Goal: Transaction & Acquisition: Purchase product/service

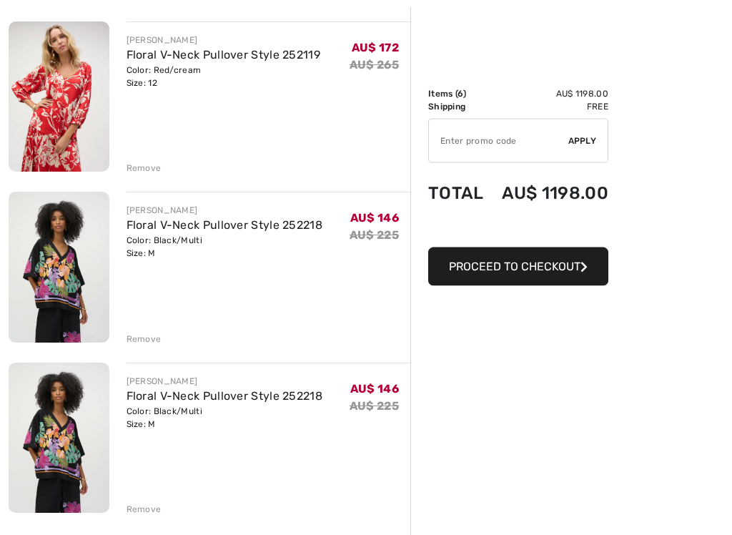
scroll to position [678, 0]
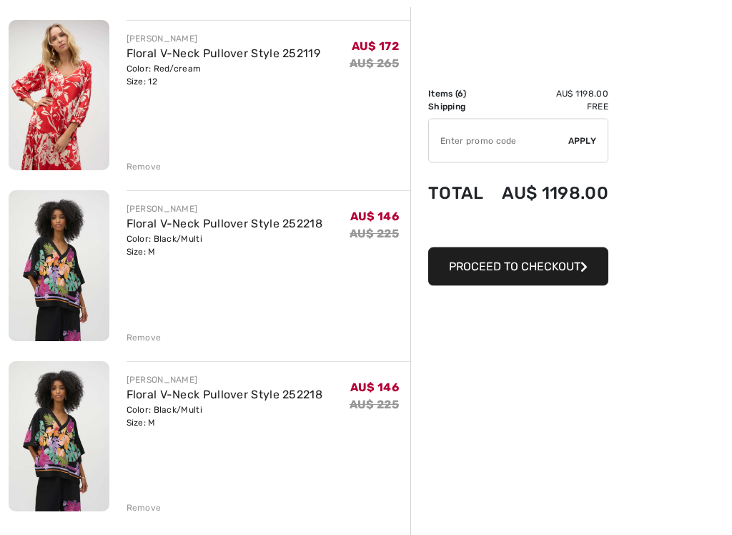
click at [69, 282] on img at bounding box center [59, 266] width 101 height 150
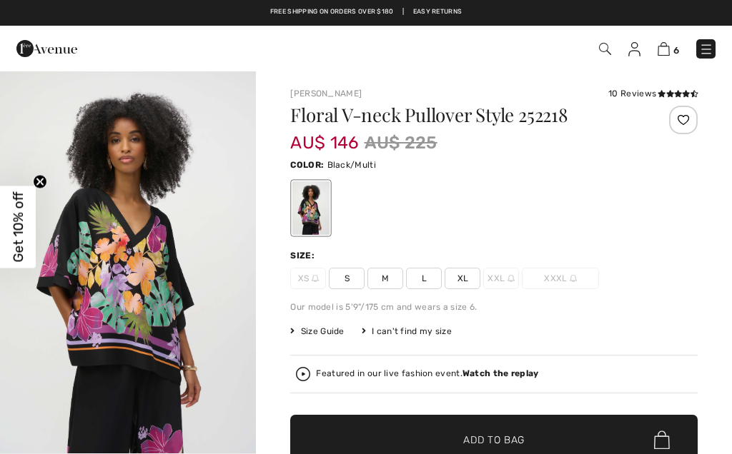
checkbox input "true"
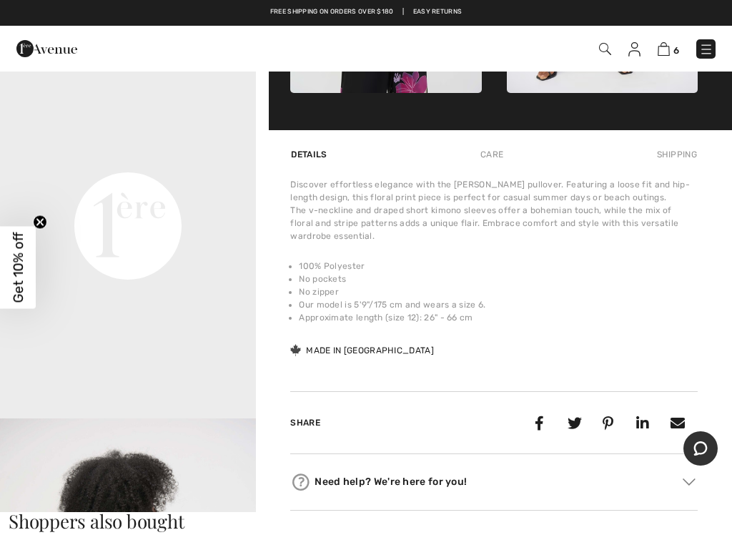
scroll to position [810, 0]
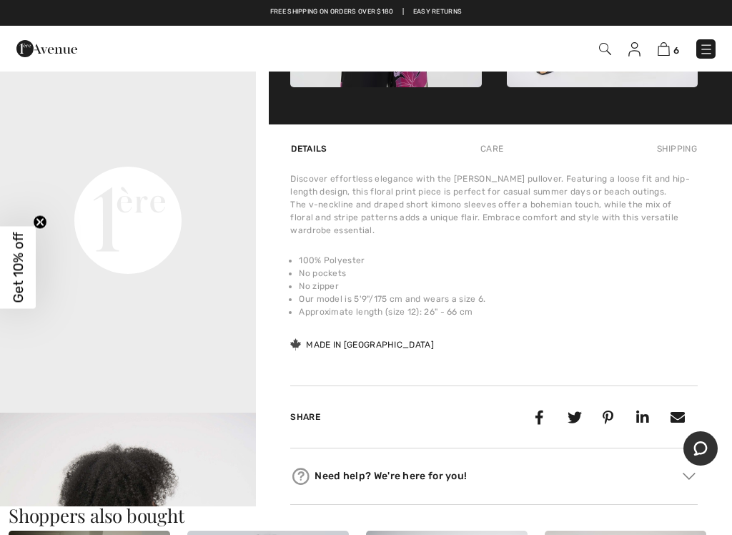
click at [147, 156] on video "Your browser does not support the video tag." at bounding box center [128, 92] width 256 height 128
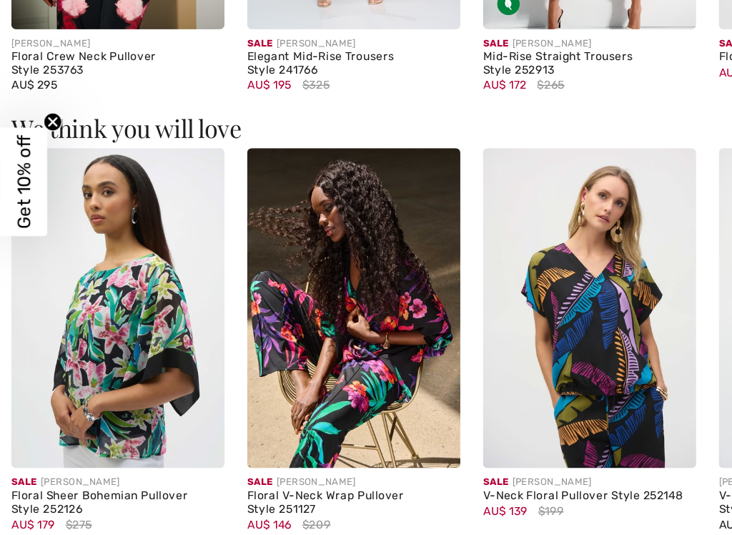
scroll to position [1432, 0]
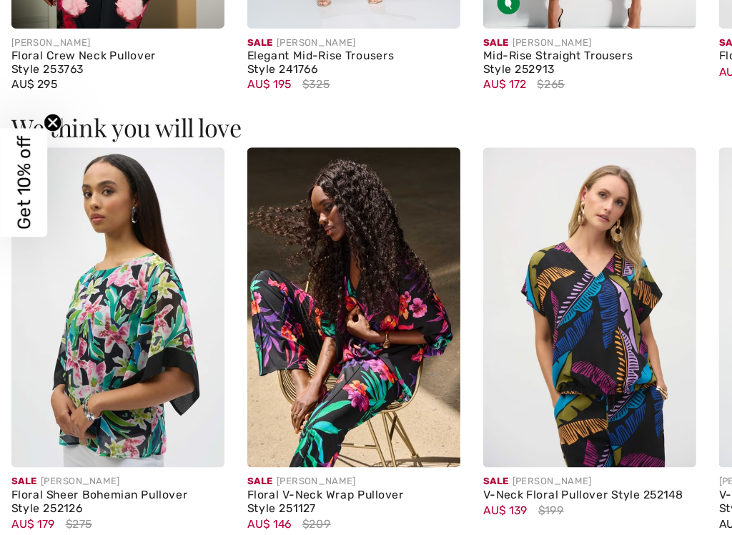
click at [240, 247] on img at bounding box center [268, 362] width 162 height 242
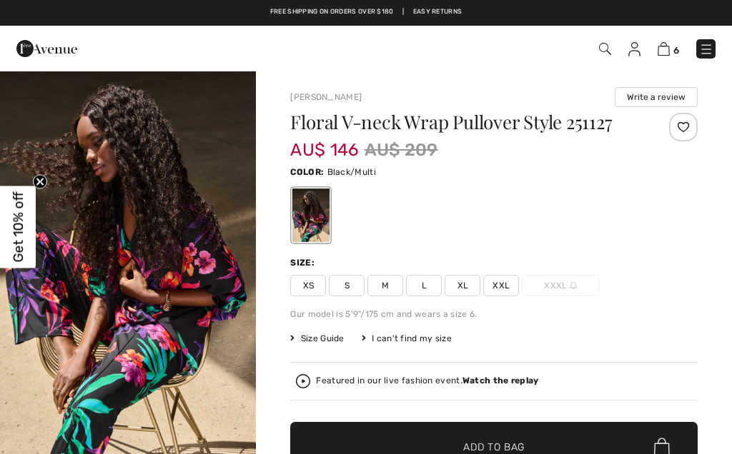
checkbox input "true"
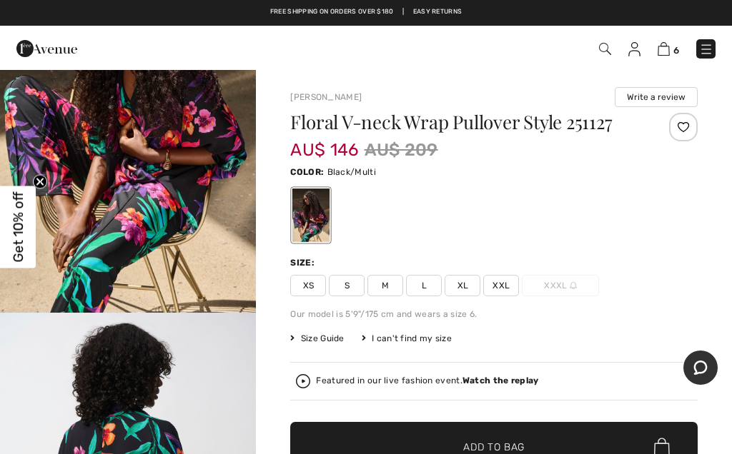
scroll to position [215, 0]
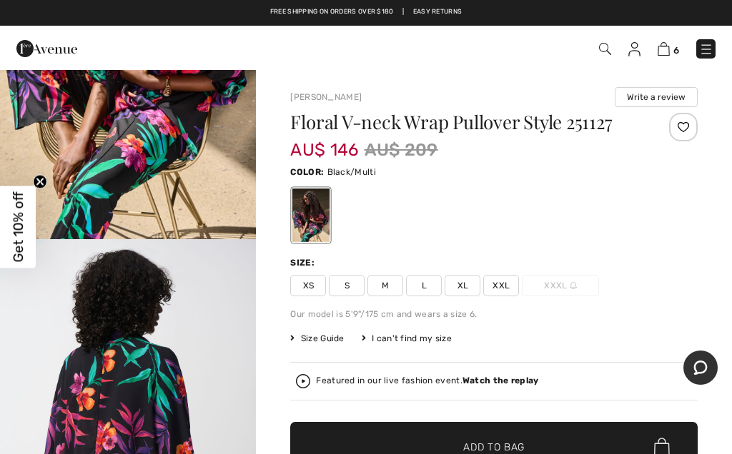
click at [33, 244] on span "Get 10% off" at bounding box center [18, 228] width 36 height 82
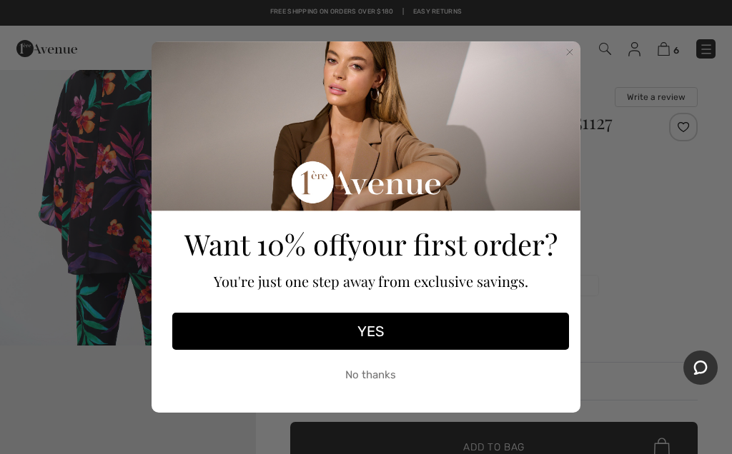
scroll to position [494, 0]
click at [376, 393] on button "No thanks" at bounding box center [370, 375] width 397 height 36
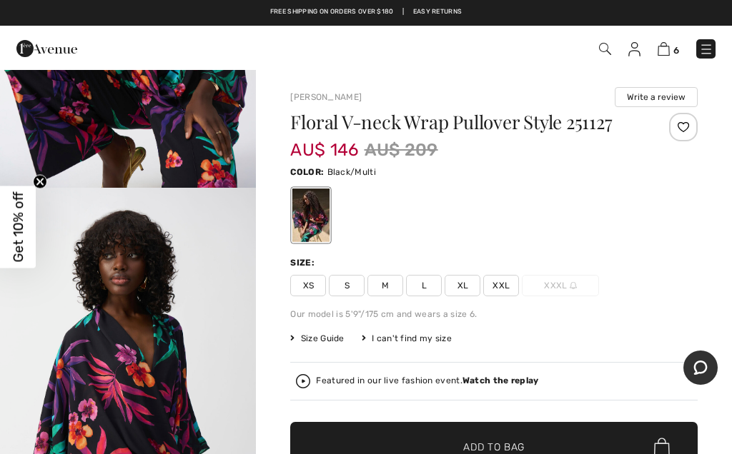
scroll to position [2187, 0]
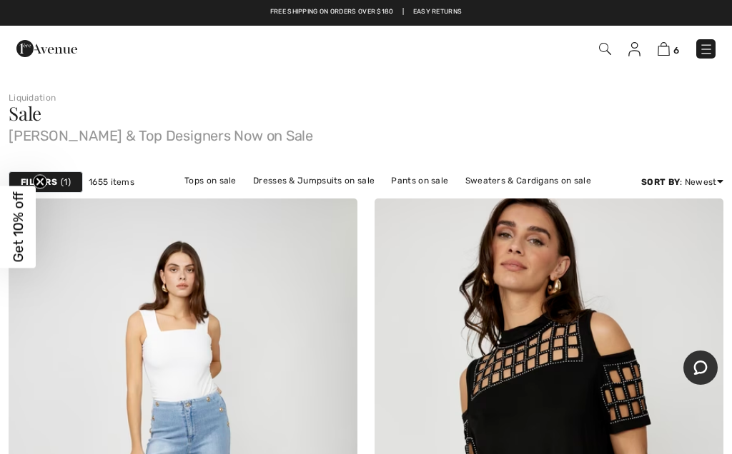
click at [669, 45] on img at bounding box center [663, 49] width 12 height 14
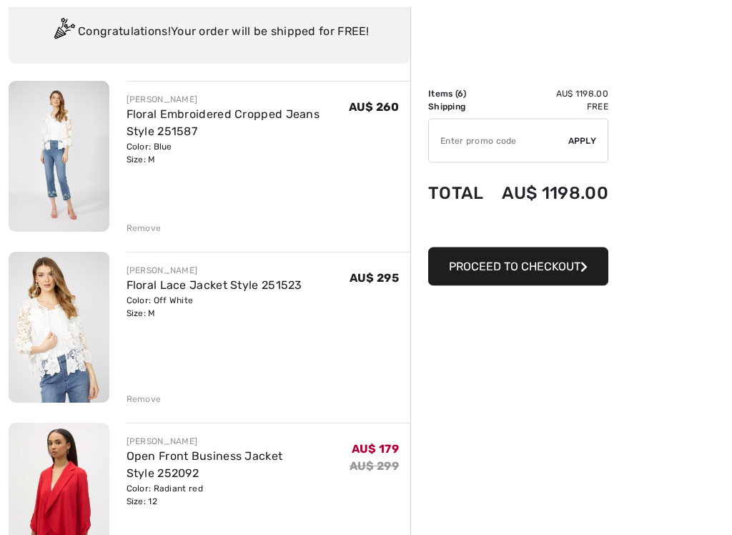
scroll to position [109, 0]
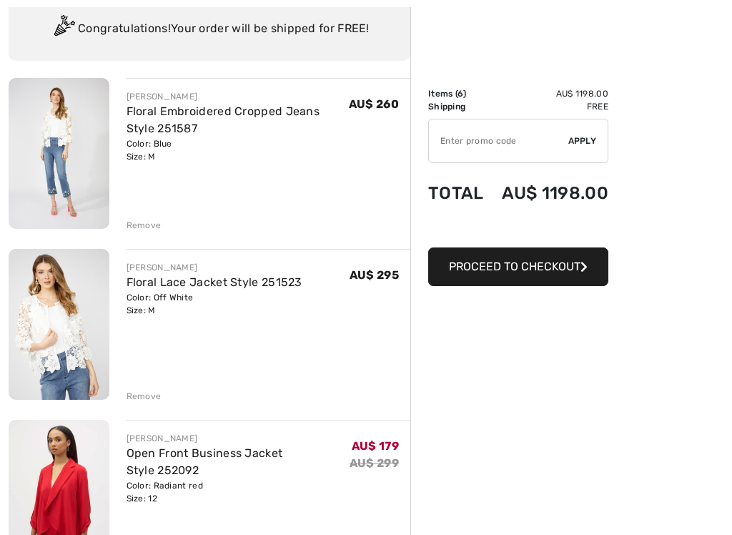
click at [71, 327] on img at bounding box center [59, 324] width 101 height 151
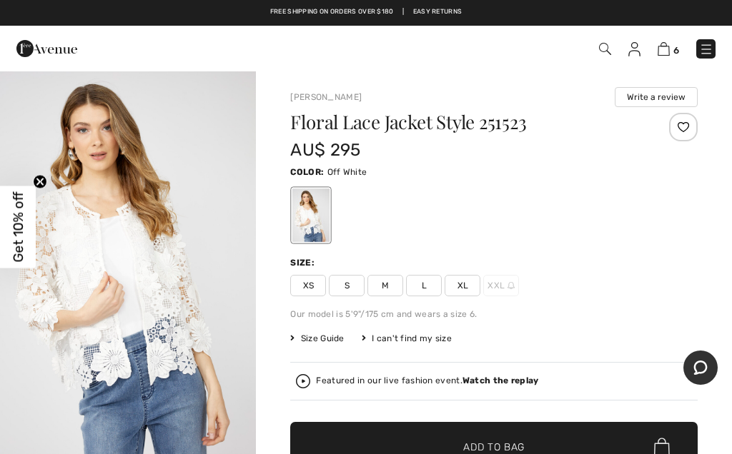
click at [43, 189] on icon "Close teaser" at bounding box center [40, 182] width 14 height 14
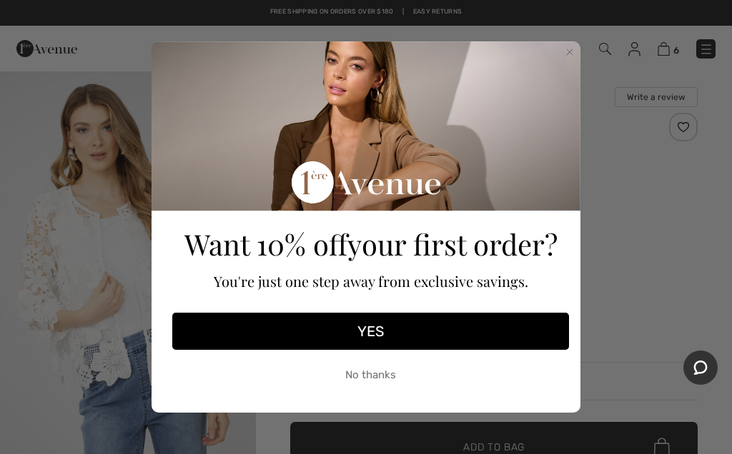
click at [364, 393] on button "No thanks" at bounding box center [370, 375] width 397 height 36
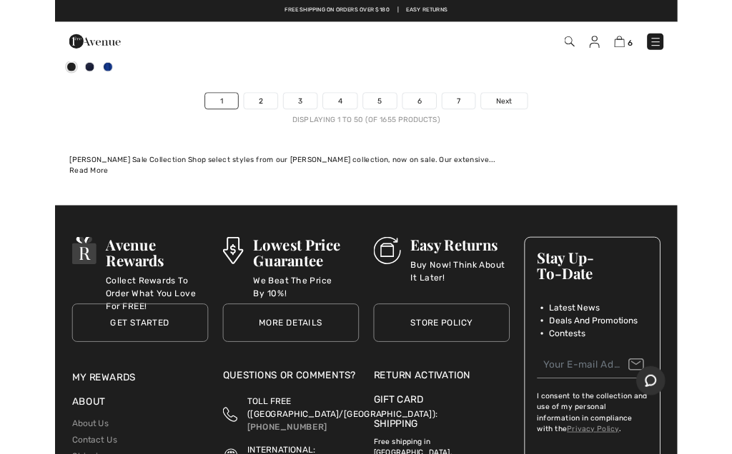
scroll to position [15586, 0]
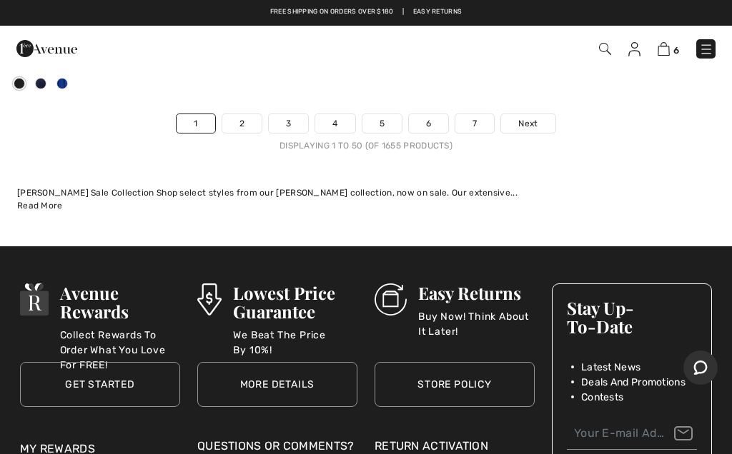
click at [232, 114] on link "2" at bounding box center [241, 123] width 39 height 19
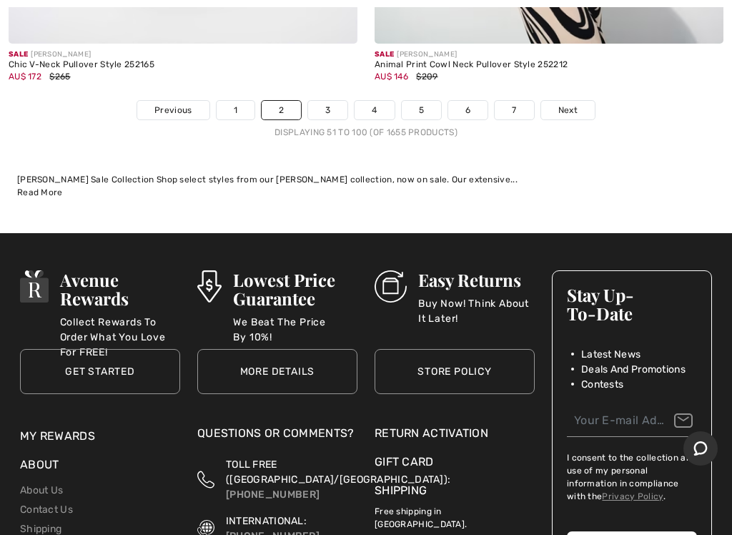
scroll to position [15533, 0]
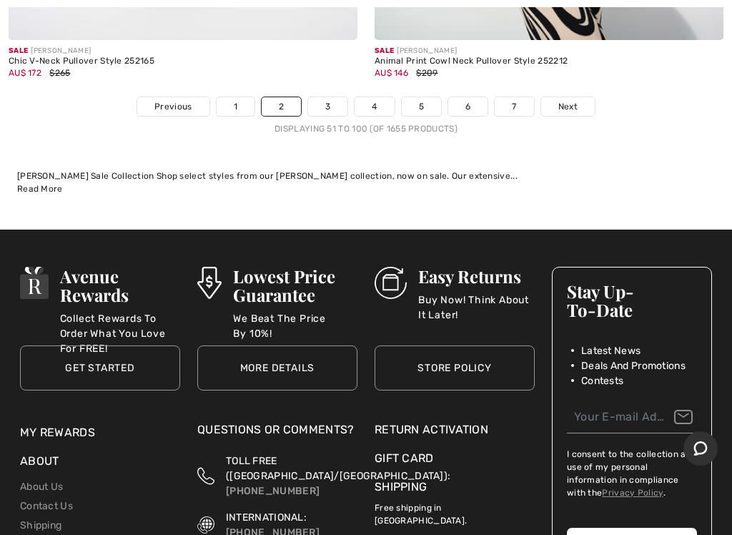
click at [567, 100] on link "Next" at bounding box center [568, 106] width 54 height 19
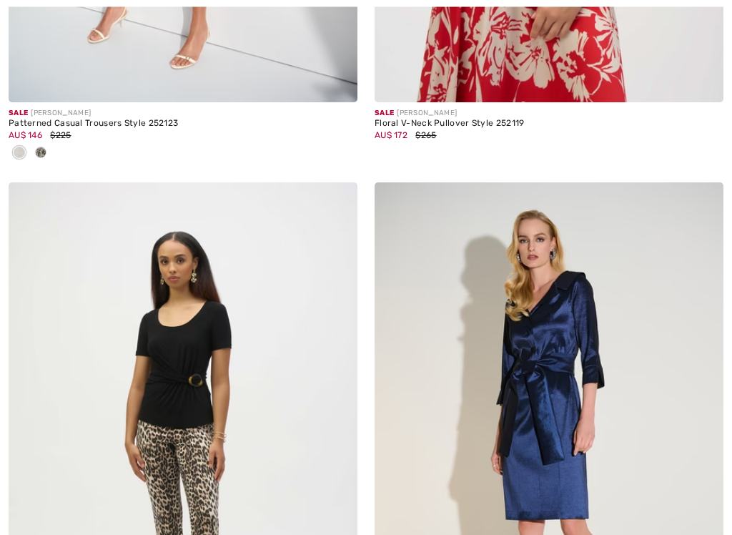
checkbox input "true"
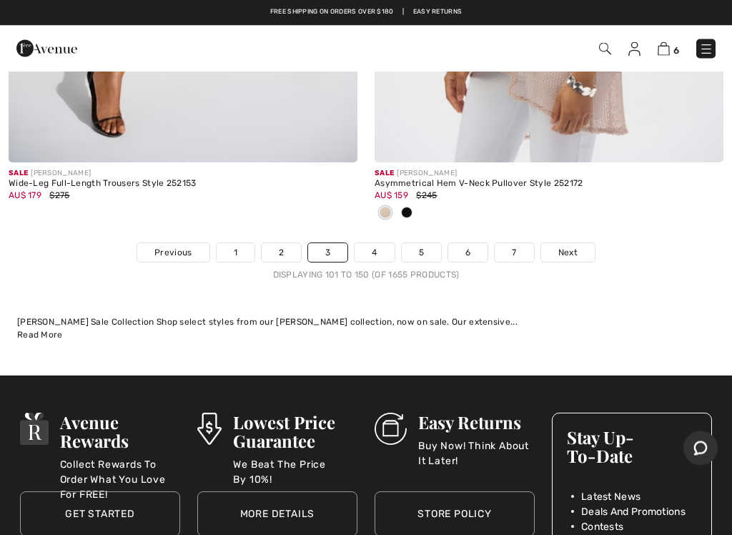
scroll to position [15197, 0]
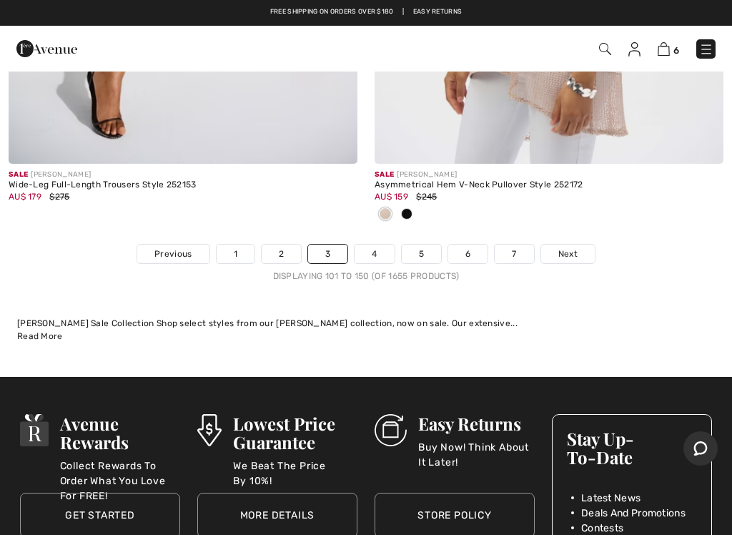
click at [564, 247] on span "Next" at bounding box center [567, 253] width 19 height 13
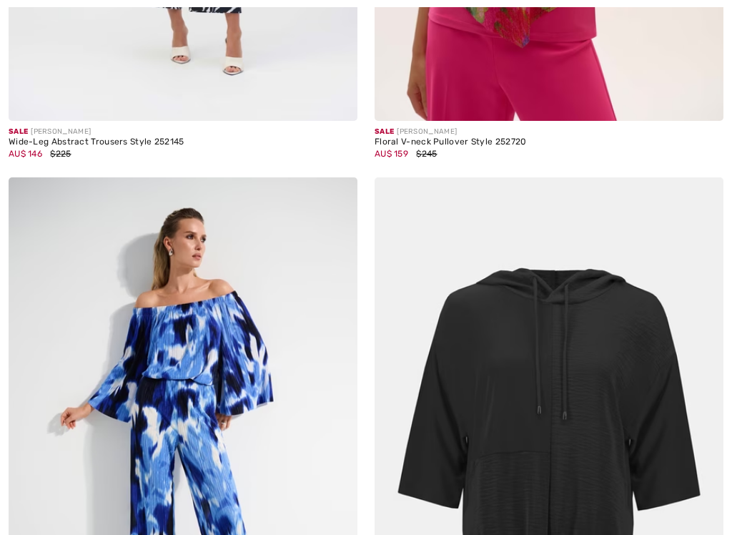
checkbox input "true"
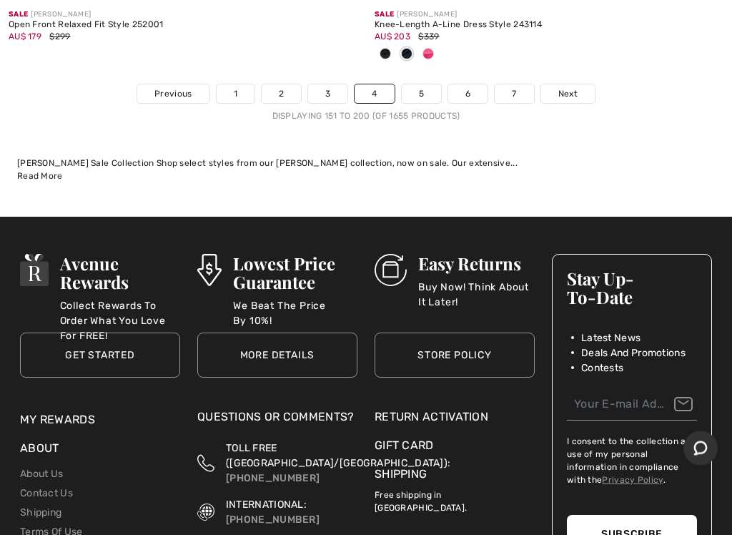
scroll to position [15240, 0]
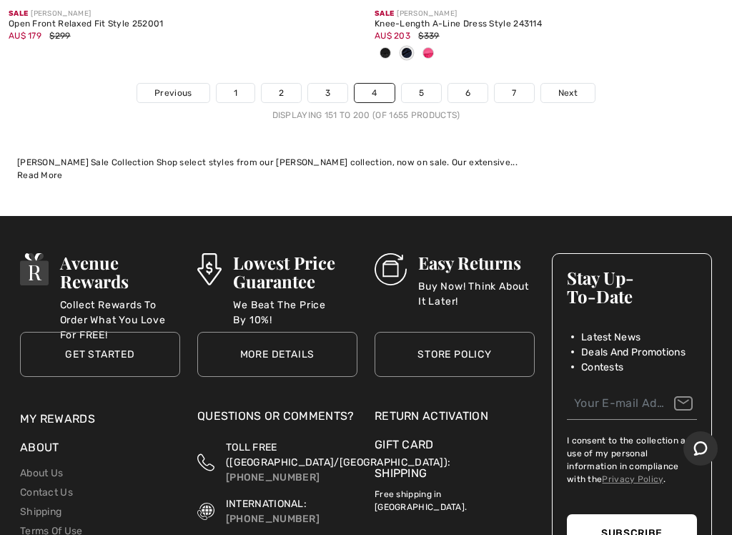
click at [425, 84] on link "5" at bounding box center [421, 93] width 39 height 19
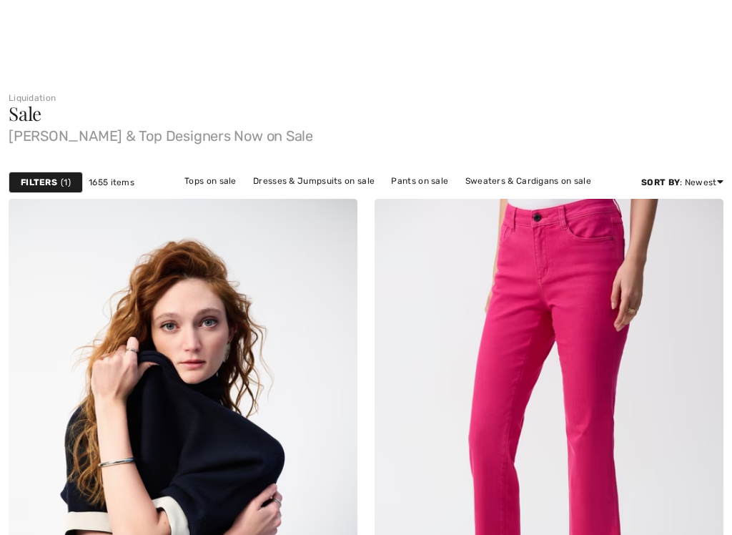
checkbox input "true"
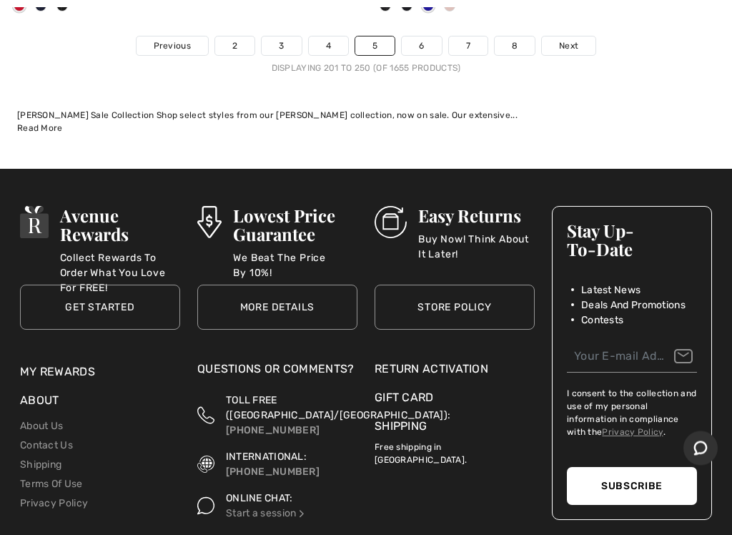
scroll to position [15620, 0]
